Goal: Information Seeking & Learning: Find specific page/section

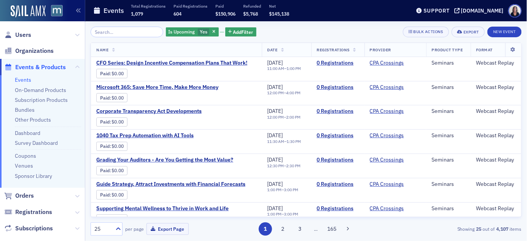
click at [133, 29] on input "search" at bounding box center [127, 32] width 73 height 11
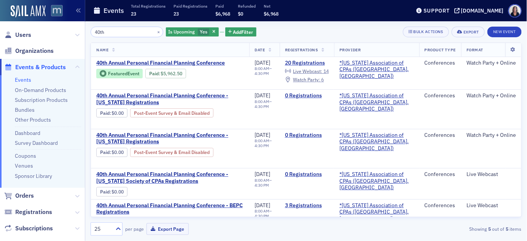
type input "40th"
click at [155, 31] on button "×" at bounding box center [158, 31] width 7 height 7
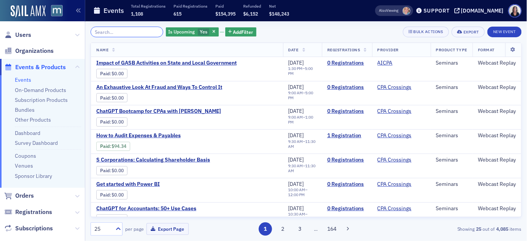
click at [149, 31] on input "search" at bounding box center [127, 32] width 73 height 11
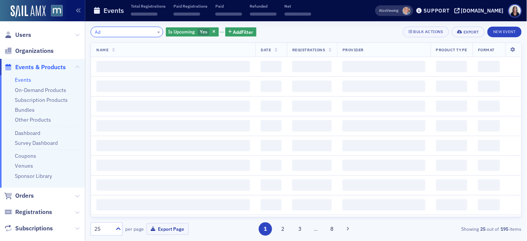
type input "A"
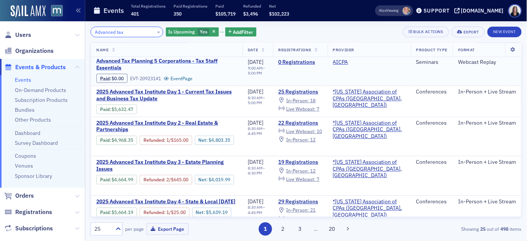
scroll to position [33, 0]
type input "Advanced tax"
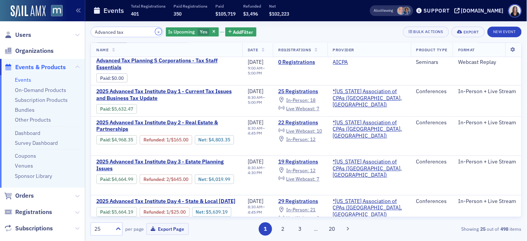
click at [155, 32] on button "×" at bounding box center [158, 31] width 7 height 7
click at [153, 32] on input "Advanced tax" at bounding box center [127, 32] width 73 height 11
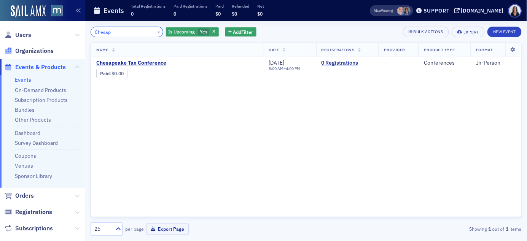
type input "Chesap"
click at [155, 31] on button "×" at bounding box center [158, 31] width 7 height 7
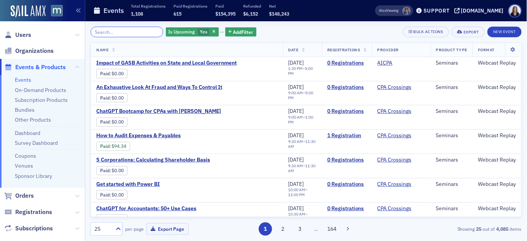
click at [143, 32] on input "search" at bounding box center [127, 32] width 73 height 11
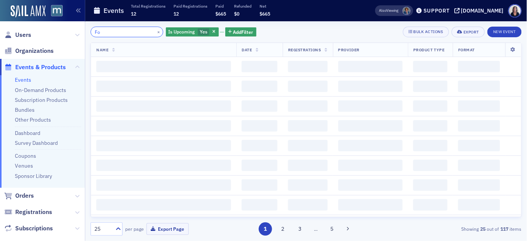
type input "F"
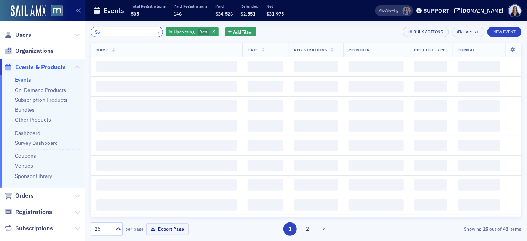
type input "S"
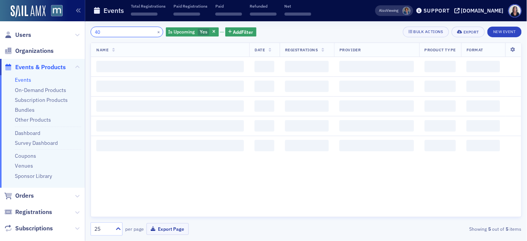
type input "4"
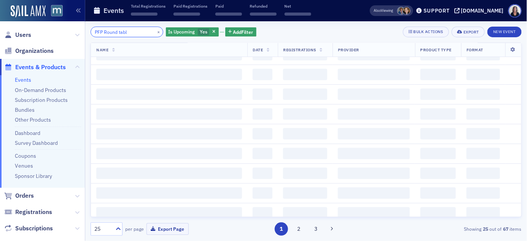
scroll to position [604, 0]
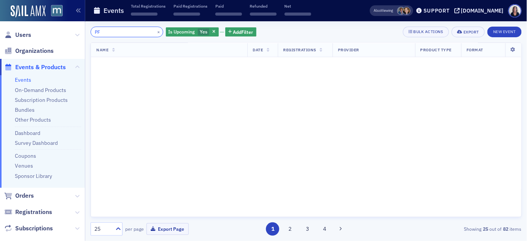
scroll to position [604, 0]
type input "P"
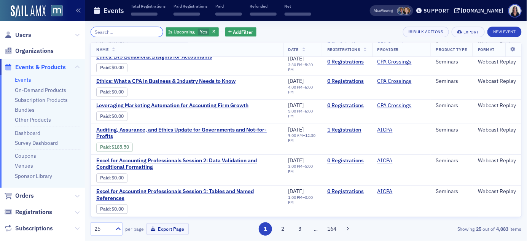
scroll to position [469, 0]
